Goal: Transaction & Acquisition: Obtain resource

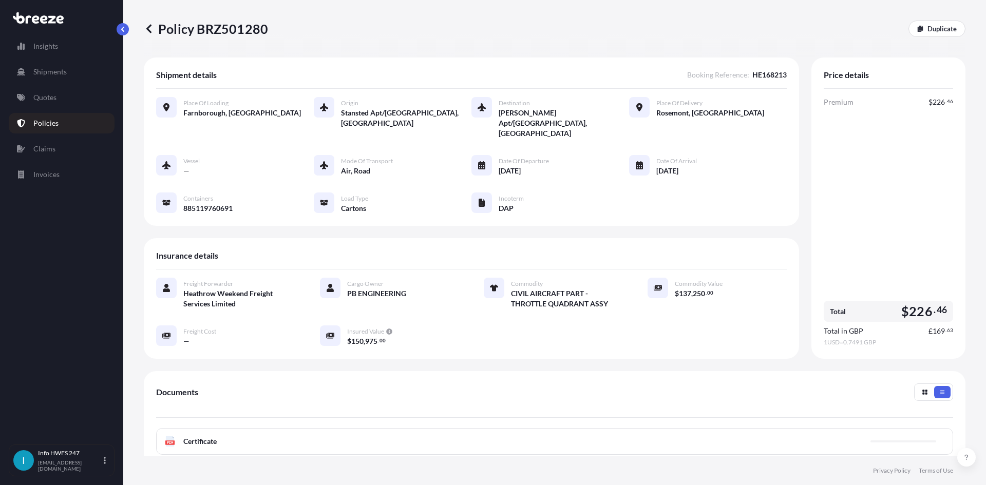
scroll to position [103, 0]
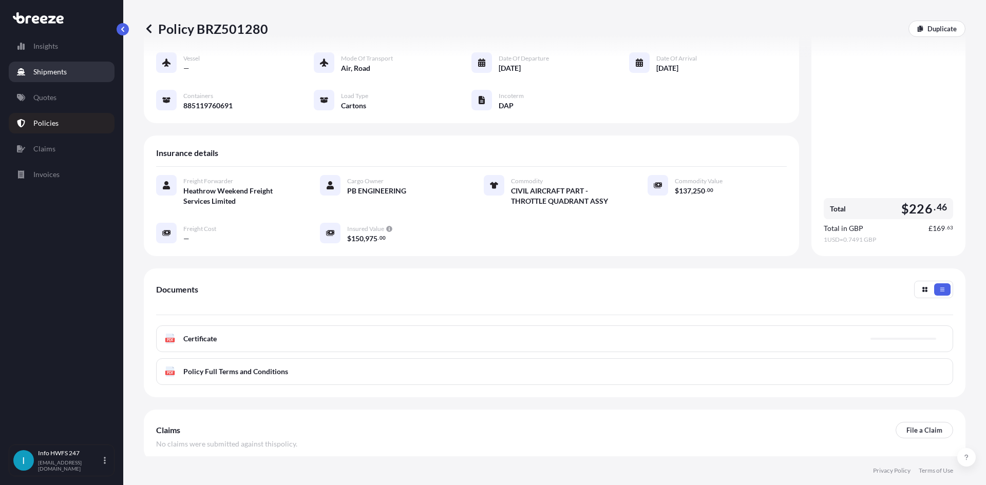
click at [46, 69] on p "Shipments" at bounding box center [49, 72] width 33 height 10
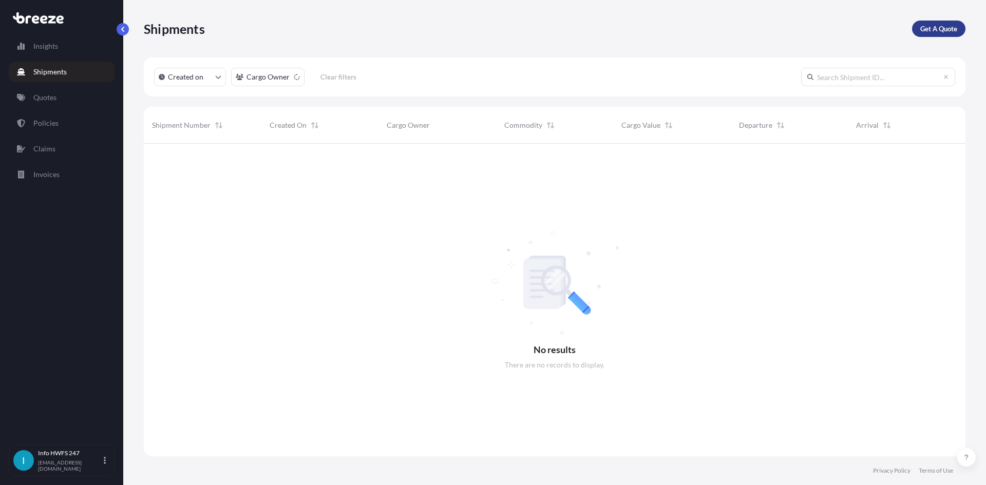
scroll to position [342, 814]
click at [935, 30] on p "Get A Quote" at bounding box center [938, 29] width 37 height 10
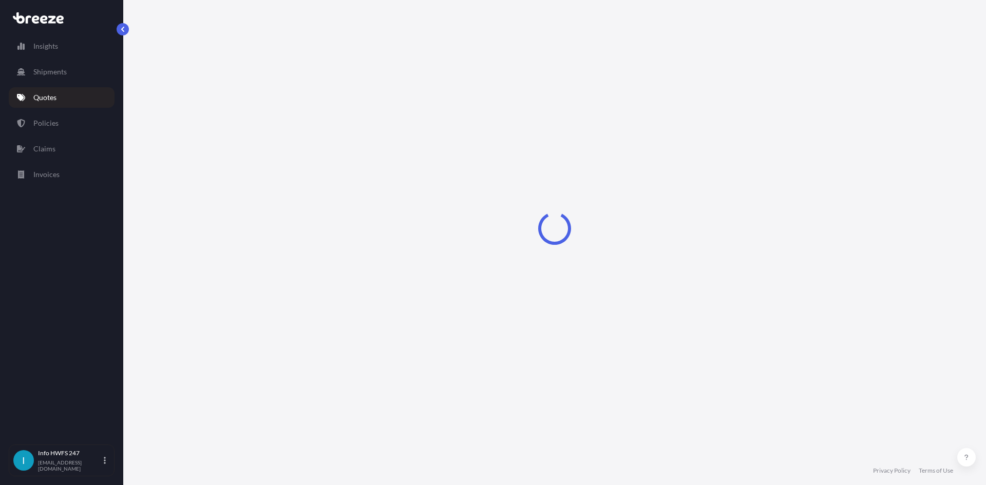
select select "Road"
select select "Air"
select select "1"
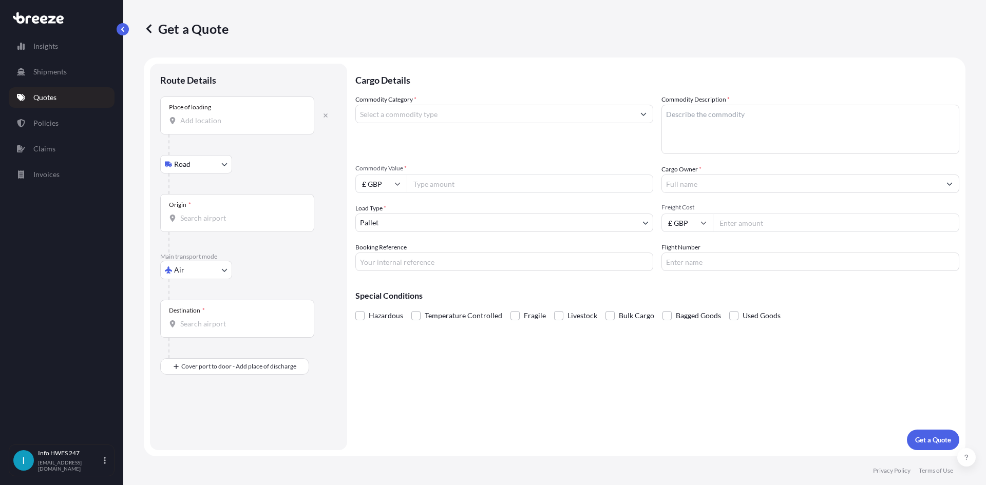
click at [212, 127] on div "Place of loading" at bounding box center [237, 116] width 154 height 38
click at [212, 126] on input "Place of loading" at bounding box center [240, 121] width 121 height 10
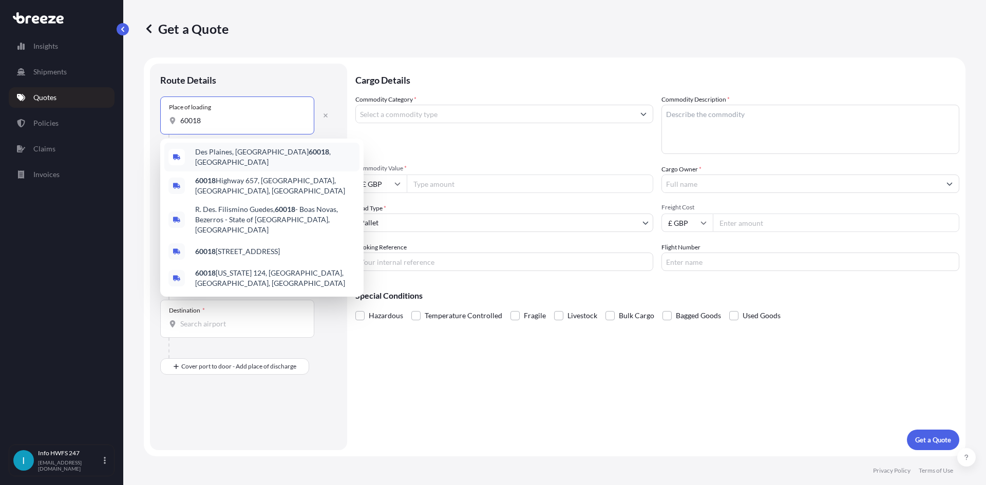
click at [236, 157] on span "Des Plaines, IL 60018 , [GEOGRAPHIC_DATA]" at bounding box center [275, 157] width 160 height 21
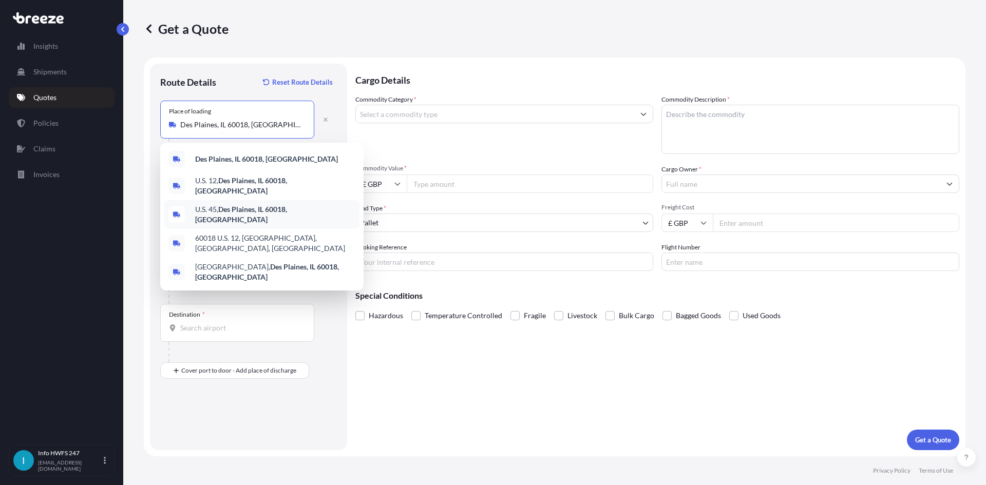
type input "U.S. 45, [GEOGRAPHIC_DATA], IL 60018, [GEOGRAPHIC_DATA]"
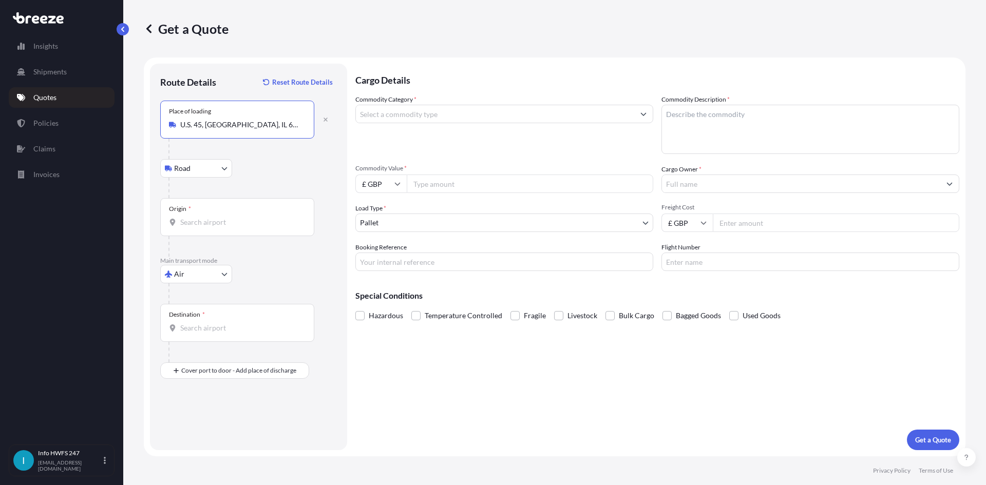
click at [205, 217] on input "Origin *" at bounding box center [240, 222] width 121 height 10
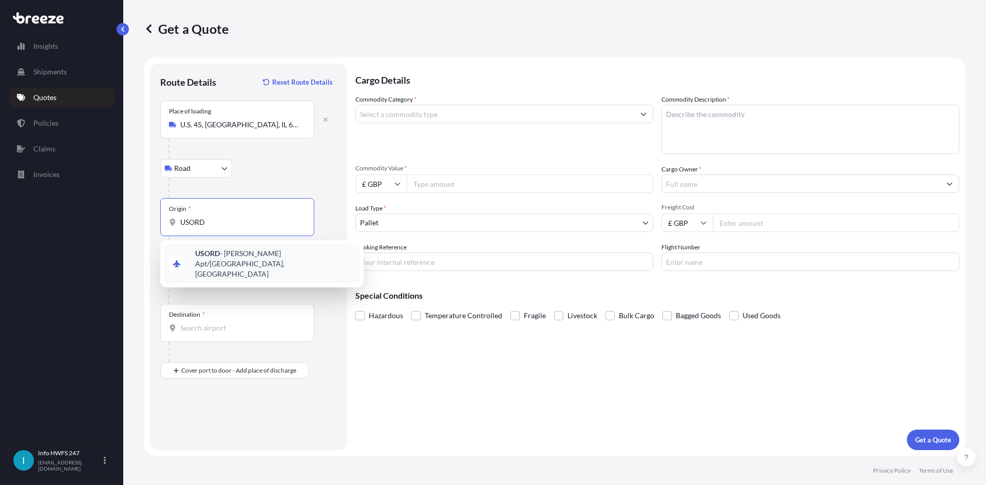
click at [219, 252] on b "USORD" at bounding box center [207, 253] width 25 height 9
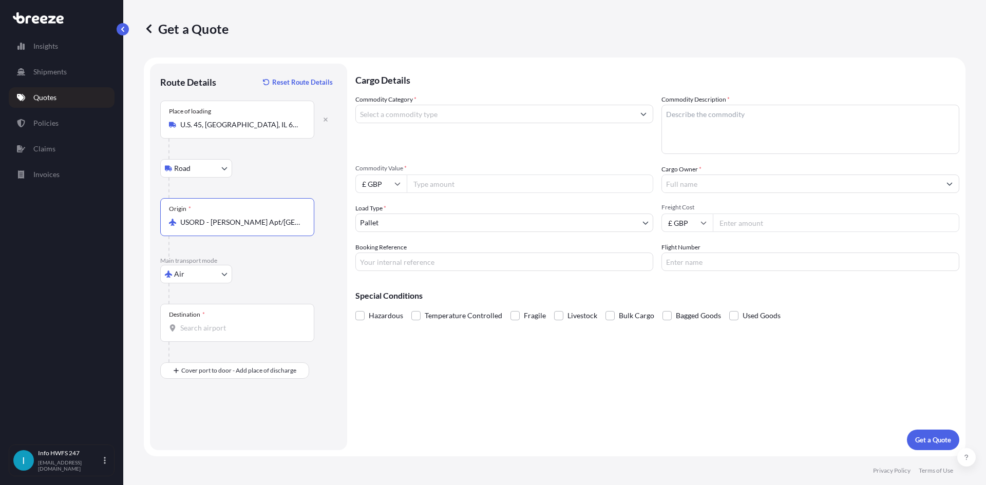
type input "USORD - [PERSON_NAME] Apt/[GEOGRAPHIC_DATA], [GEOGRAPHIC_DATA]"
click at [231, 331] on input "Destination *" at bounding box center [240, 328] width 121 height 10
click at [230, 331] on input "Destination *" at bounding box center [240, 328] width 121 height 10
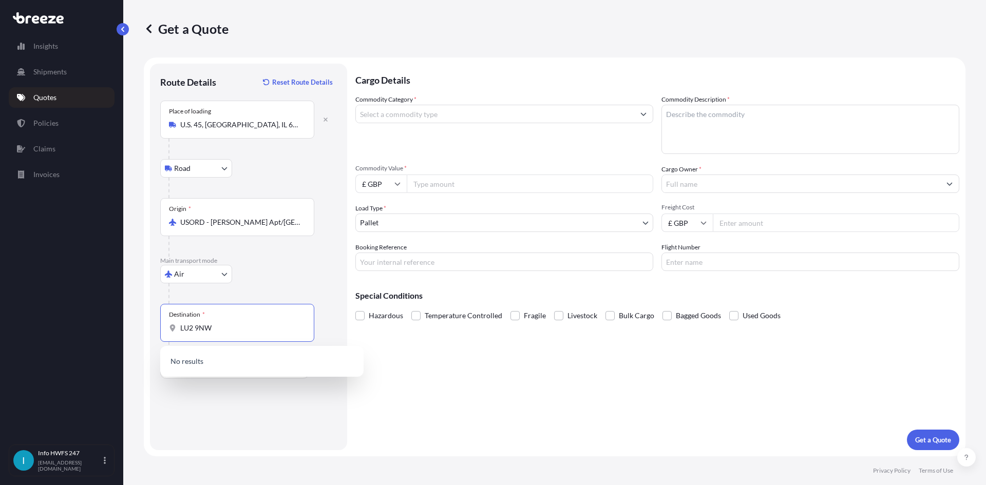
type input "LU2 9NW"
click at [231, 395] on div "Route Details Reset Route Details Place of loading [GEOGRAPHIC_DATA] Rail Origi…" at bounding box center [248, 257] width 177 height 366
click at [227, 330] on input "LU2 9NW" at bounding box center [240, 328] width 121 height 10
drag, startPoint x: 216, startPoint y: 328, endPoint x: 144, endPoint y: 323, distance: 71.6
click at [145, 324] on form "Route Details Reset Route Details Place of loading [GEOGRAPHIC_DATA] Road Road …" at bounding box center [555, 257] width 822 height 399
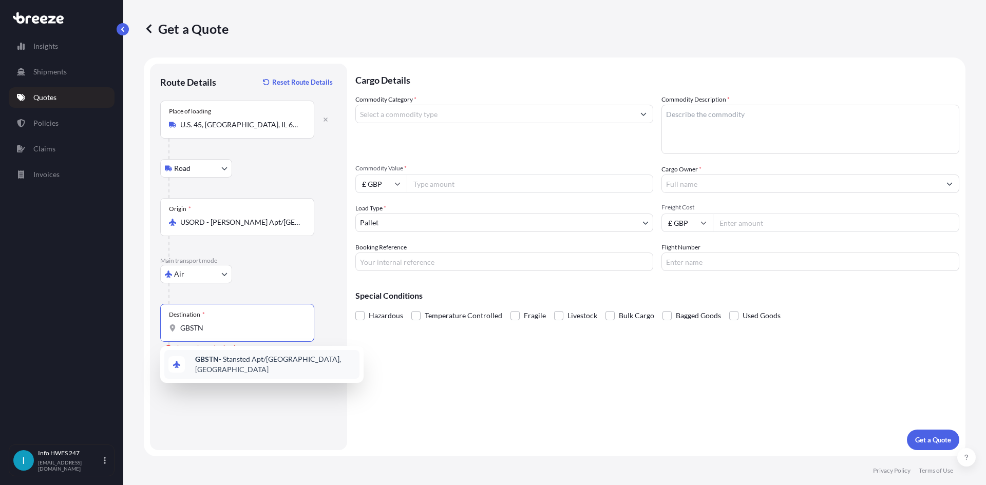
click at [222, 366] on span "GBSTN - Stansted Apt/[GEOGRAPHIC_DATA], [GEOGRAPHIC_DATA]" at bounding box center [275, 364] width 160 height 21
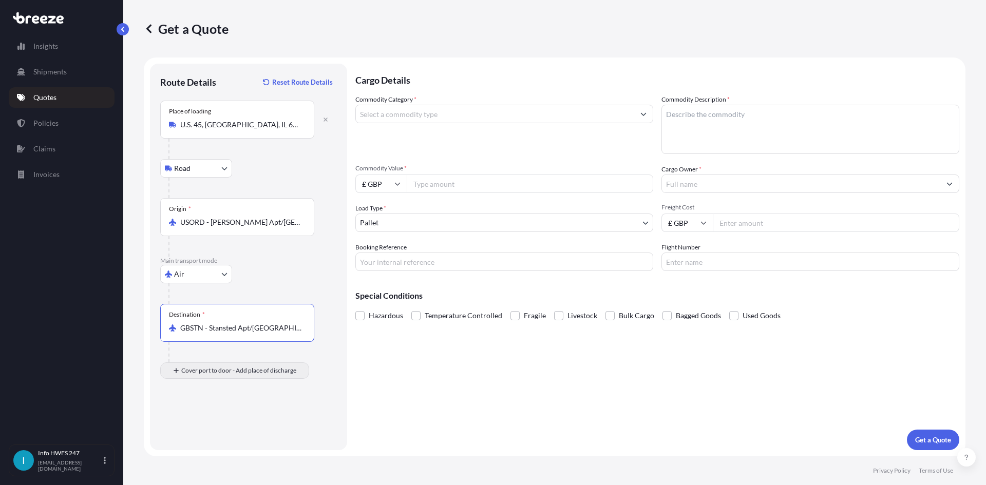
type input "GBSTN - Stansted Apt/[GEOGRAPHIC_DATA], [GEOGRAPHIC_DATA]"
click at [222, 421] on input "Place of Discharge" at bounding box center [240, 426] width 121 height 10
type input "[STREET_ADDRESS]"
click at [435, 118] on input "Commodity Category *" at bounding box center [495, 114] width 278 height 18
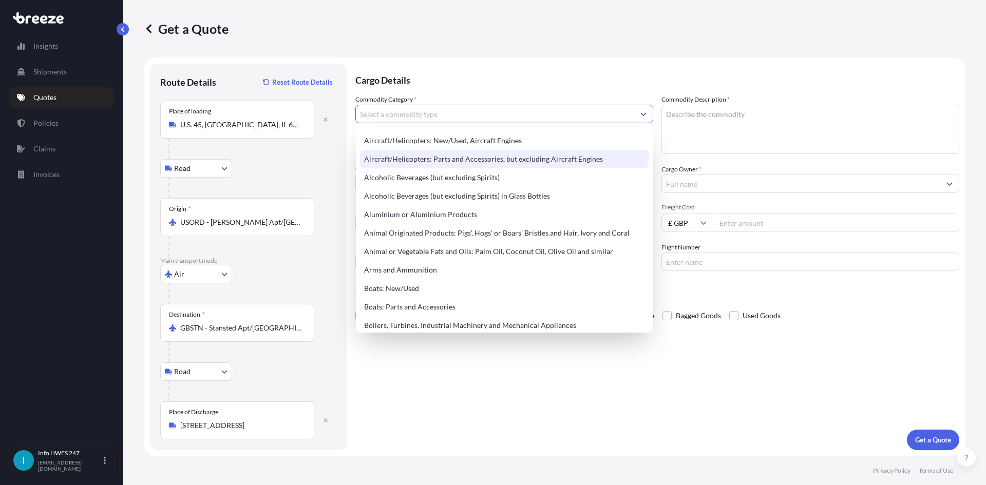
click at [449, 155] on div "Aircraft/Helicopters: Parts and Accessories, but excluding Aircraft Engines" at bounding box center [504, 159] width 289 height 18
type input "Aircraft/Helicopters: Parts and Accessories, but excluding Aircraft Engines"
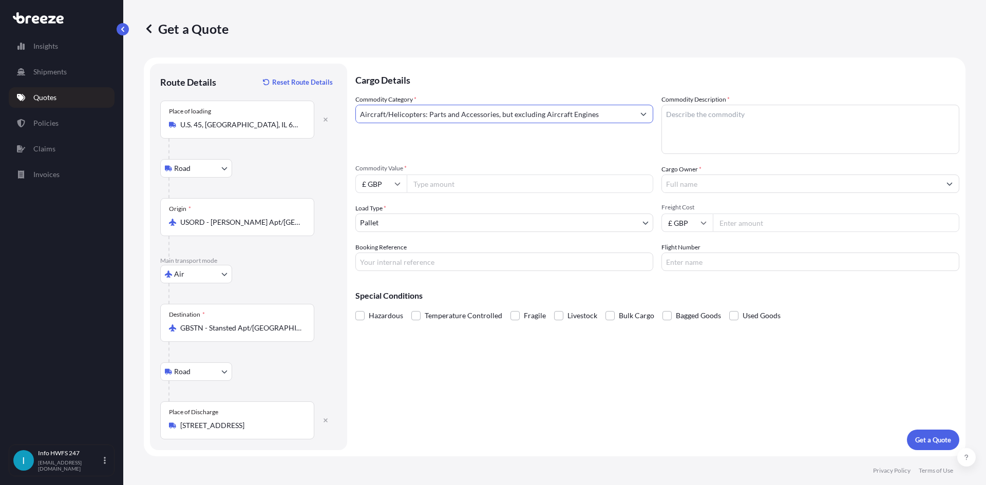
click at [744, 143] on textarea "Commodity Description *" at bounding box center [811, 129] width 298 height 49
type textarea "CIVIL AIRCRAFT PART - COMBINER"
click at [373, 187] on input "£ GBP" at bounding box center [380, 184] width 51 height 18
click at [386, 255] on div "$ USD" at bounding box center [381, 256] width 43 height 20
type input "$ USD"
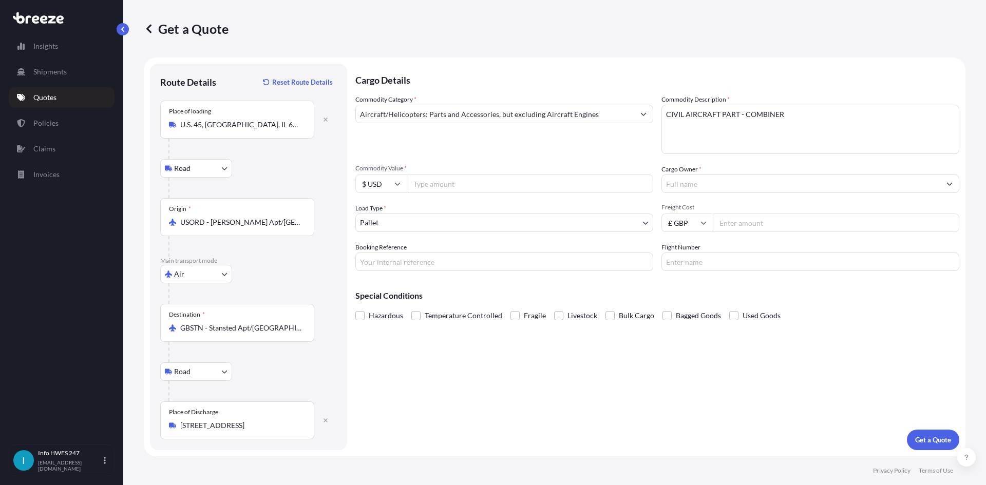
click at [437, 188] on input "Commodity Value *" at bounding box center [530, 184] width 247 height 18
type input "90702"
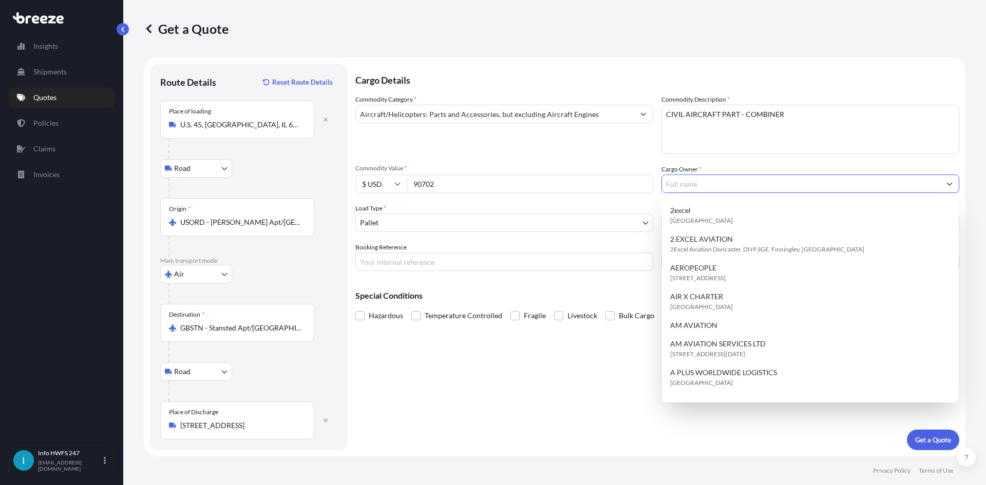
click at [745, 192] on input "Cargo Owner *" at bounding box center [801, 184] width 278 height 18
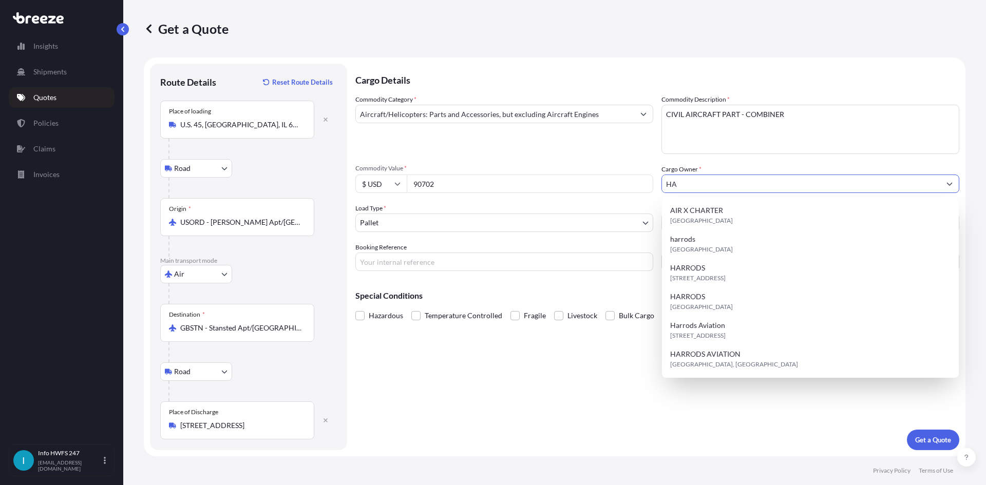
type input "H"
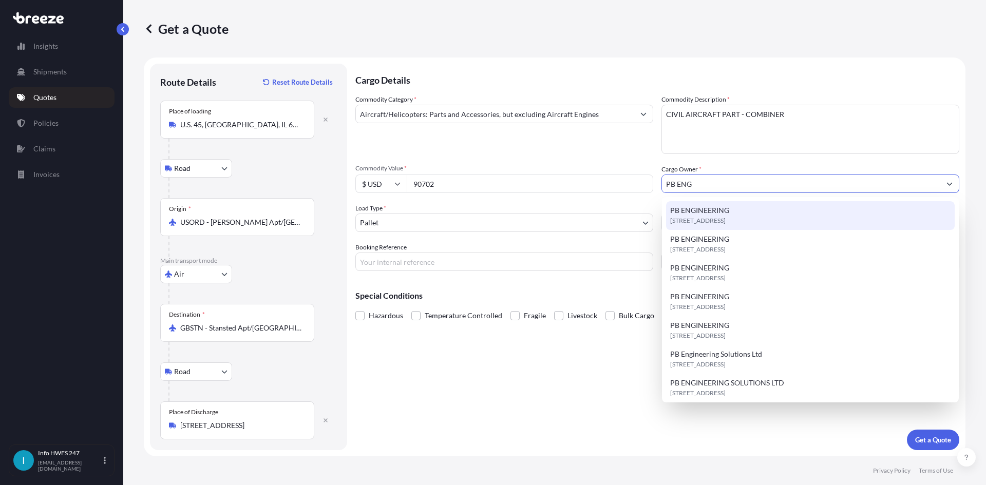
click at [741, 204] on div "[STREET_ADDRESS]" at bounding box center [810, 215] width 289 height 29
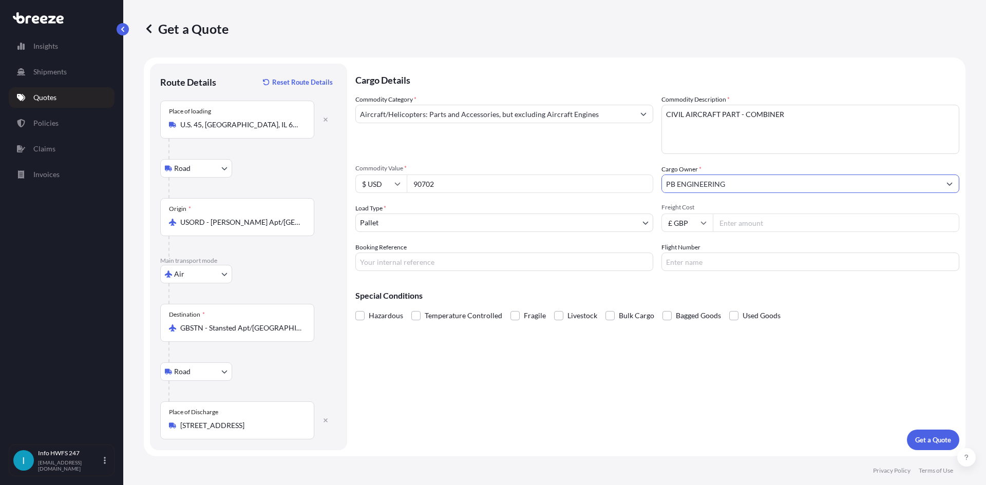
type input "PB ENGINEERING"
click at [440, 218] on body "6 options available. 15 options available. 14 options available. 15 options ava…" at bounding box center [493, 242] width 986 height 485
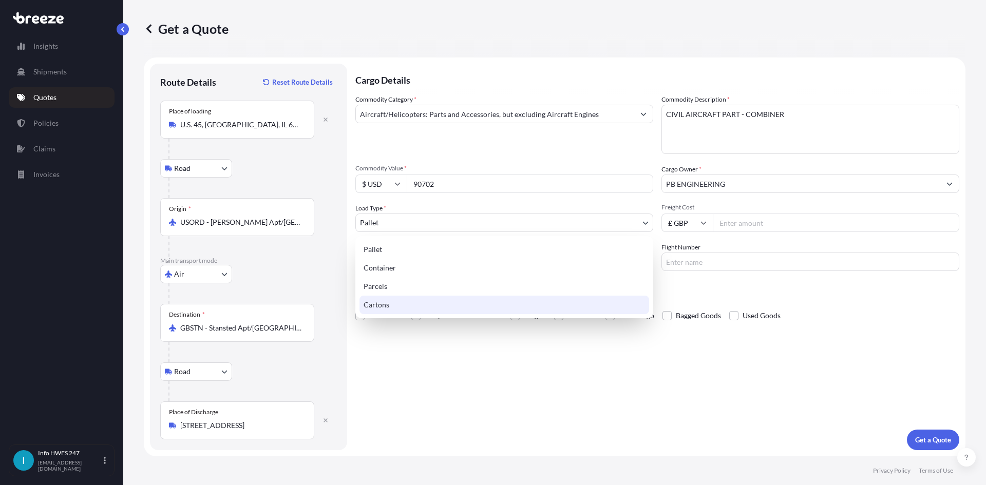
click at [417, 303] on div "Cartons" at bounding box center [505, 305] width 290 height 18
select select "4"
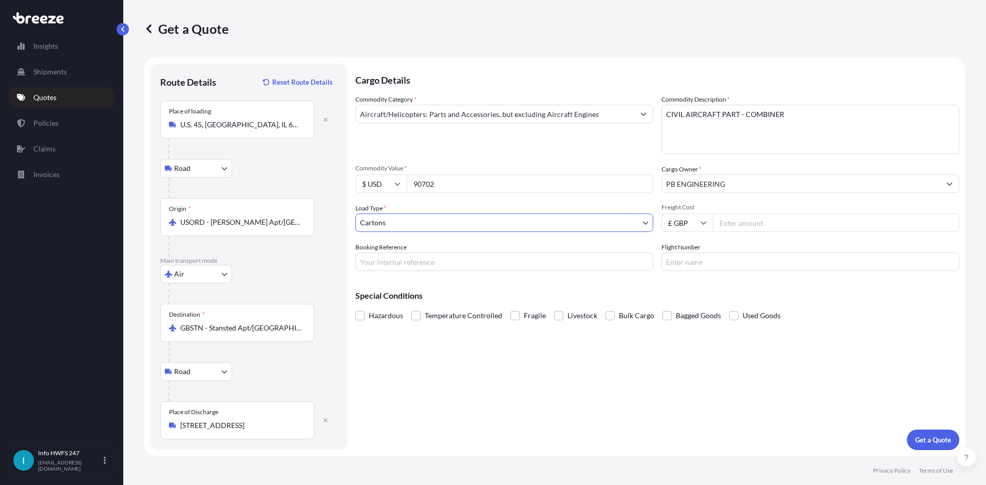
click at [403, 266] on input "Booking Reference" at bounding box center [504, 262] width 298 height 18
type input "HI168343"
click at [936, 442] on p "Get a Quote" at bounding box center [933, 440] width 36 height 10
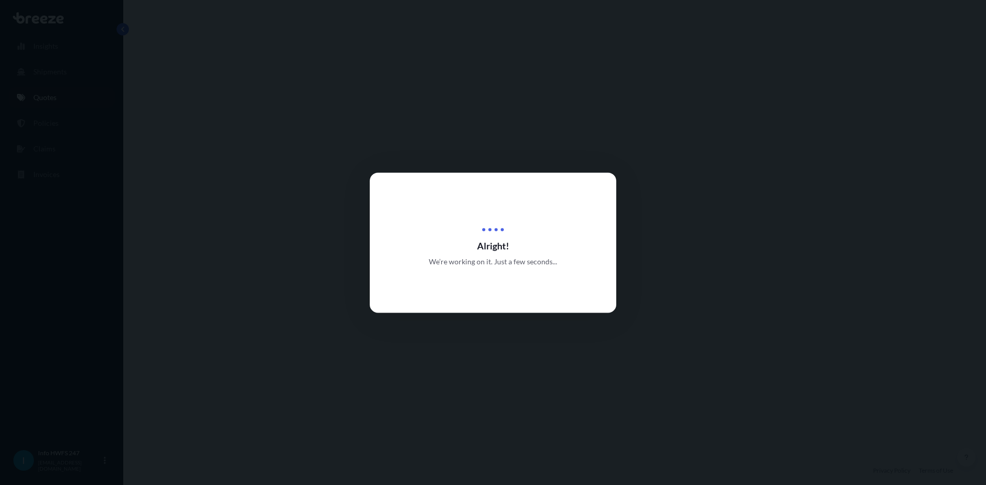
select select "Road"
select select "Air"
select select "Road"
select select "4"
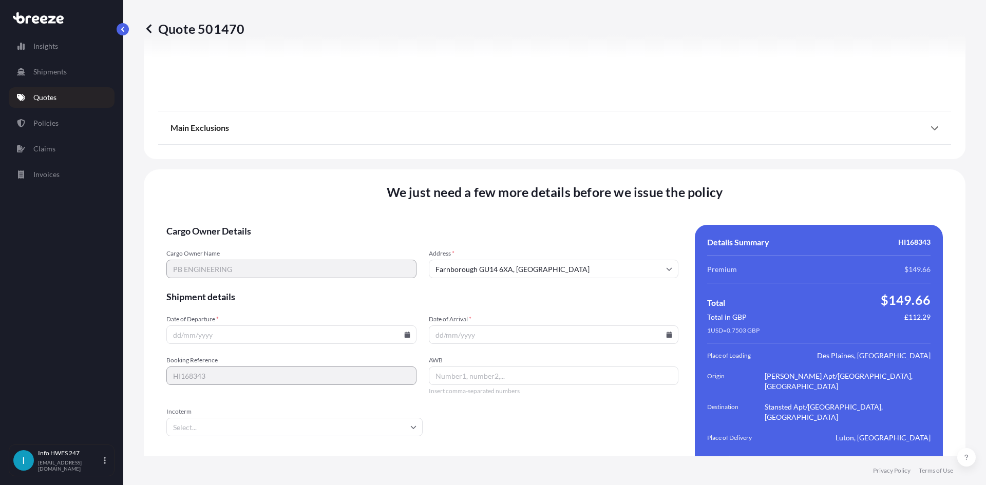
scroll to position [1339, 0]
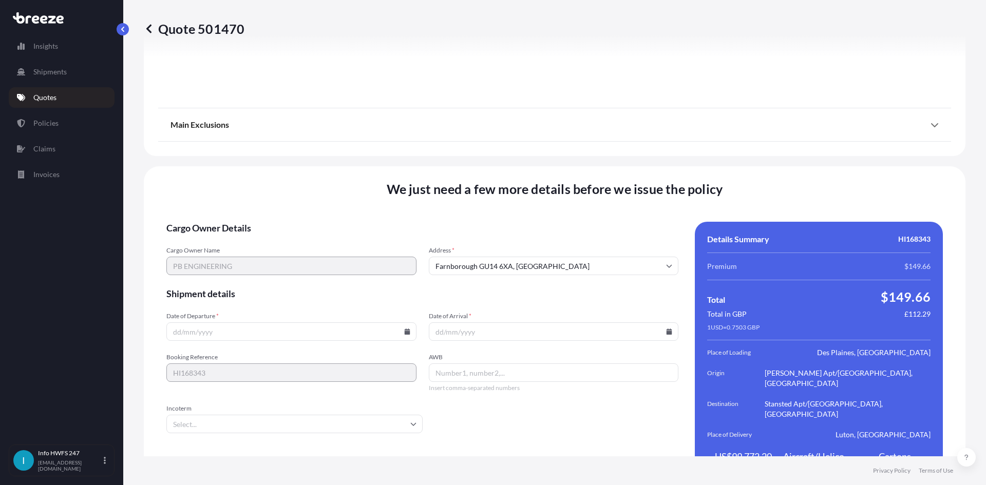
click at [247, 323] on input "Date of Departure *" at bounding box center [291, 332] width 250 height 18
click at [404, 329] on icon at bounding box center [407, 332] width 6 height 6
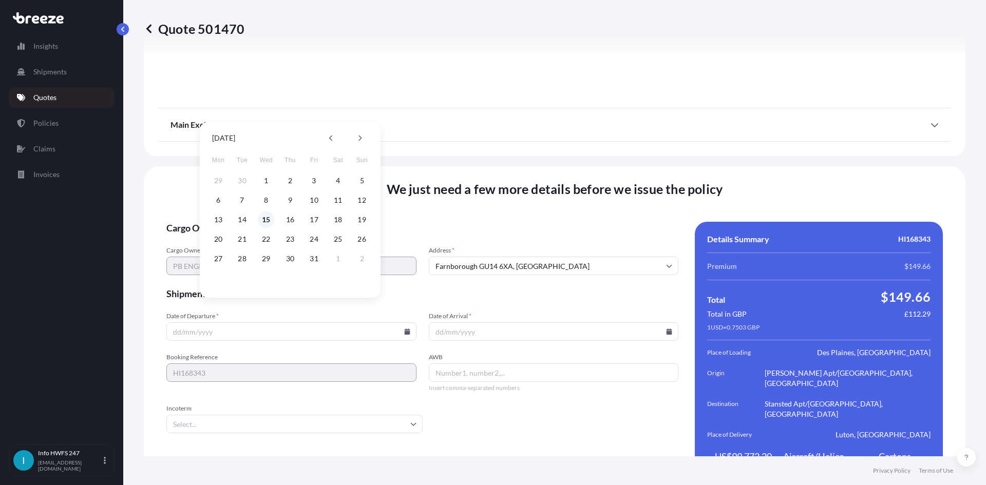
click at [268, 219] on button "15" at bounding box center [266, 220] width 16 height 16
type input "[DATE]"
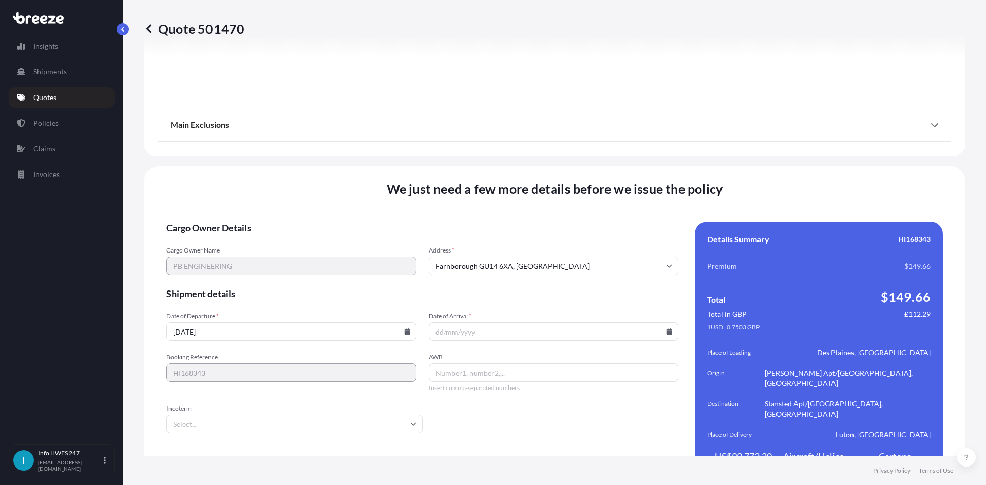
click at [667, 329] on icon at bounding box center [670, 332] width 6 height 6
click at [527, 240] on button "22" at bounding box center [526, 239] width 16 height 16
type input "[DATE]"
click at [498, 364] on input "AWB" at bounding box center [554, 373] width 250 height 18
paste input "PBPO11937"
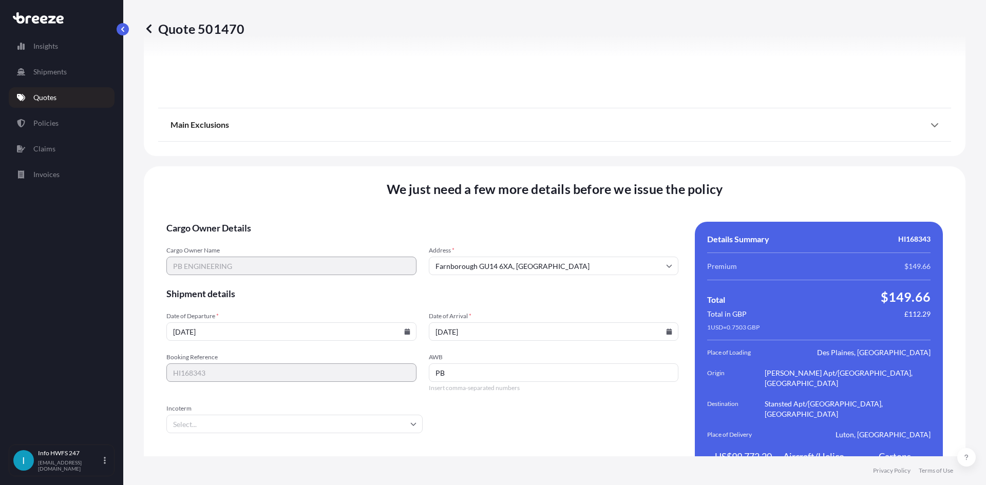
type input "P"
click at [558, 364] on input "AWB" at bounding box center [554, 373] width 250 height 18
paste input "394264889597"
type input "394264889597"
click at [222, 415] on input "Incoterm" at bounding box center [294, 424] width 256 height 18
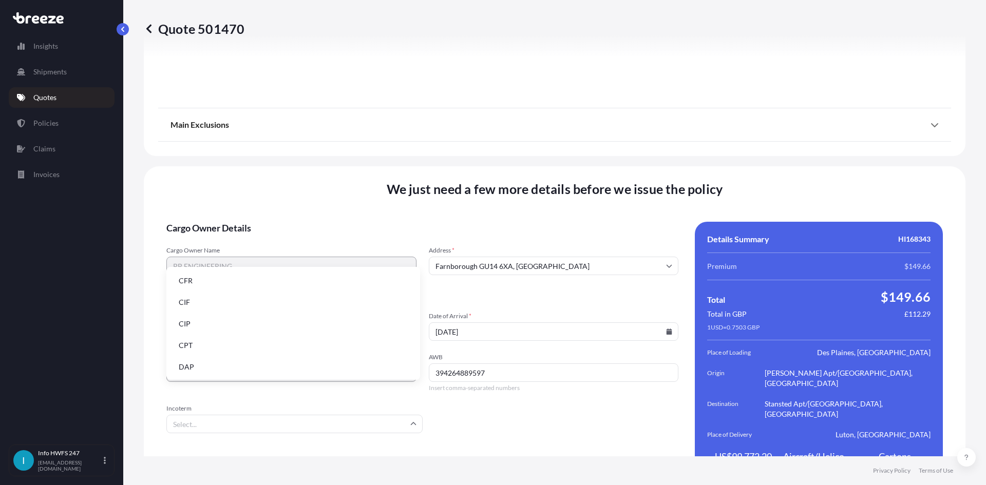
click at [216, 366] on li "DAP" at bounding box center [294, 367] width 246 height 20
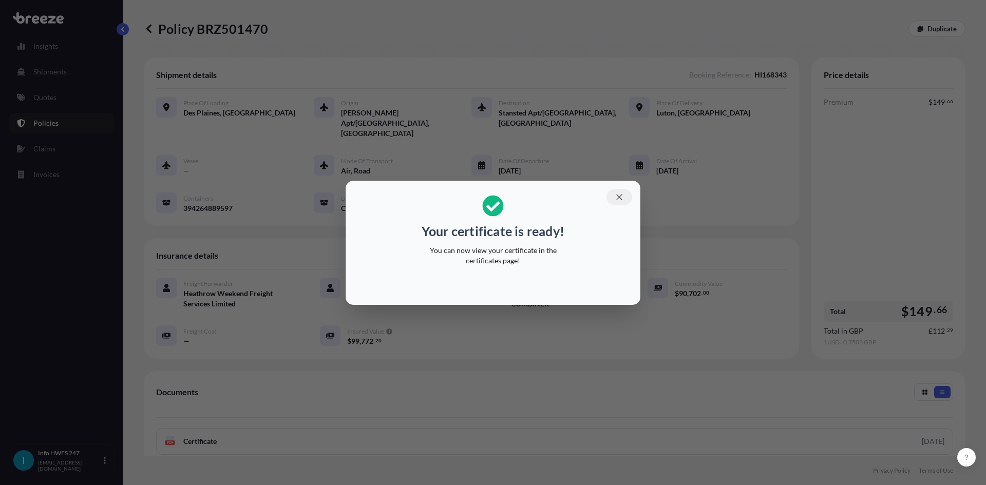
click at [613, 197] on button "button" at bounding box center [620, 197] width 26 height 16
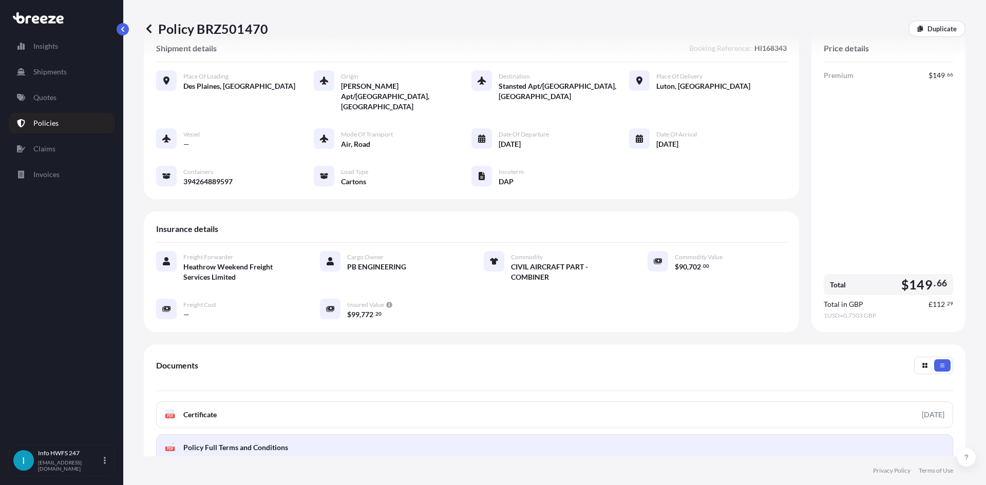
scroll to position [51, 0]
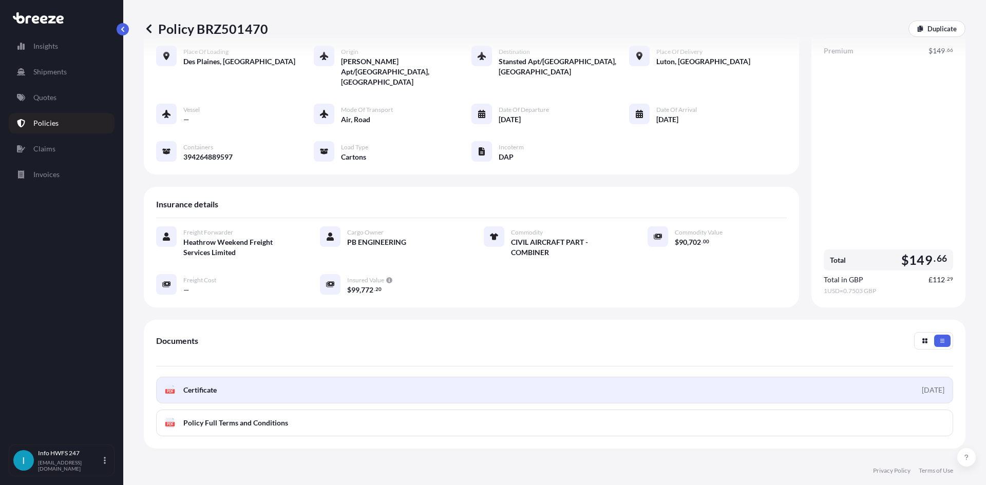
click at [727, 377] on link "PDF Certificate [DATE]" at bounding box center [554, 390] width 797 height 27
